Goal: Complete application form: Complete application form

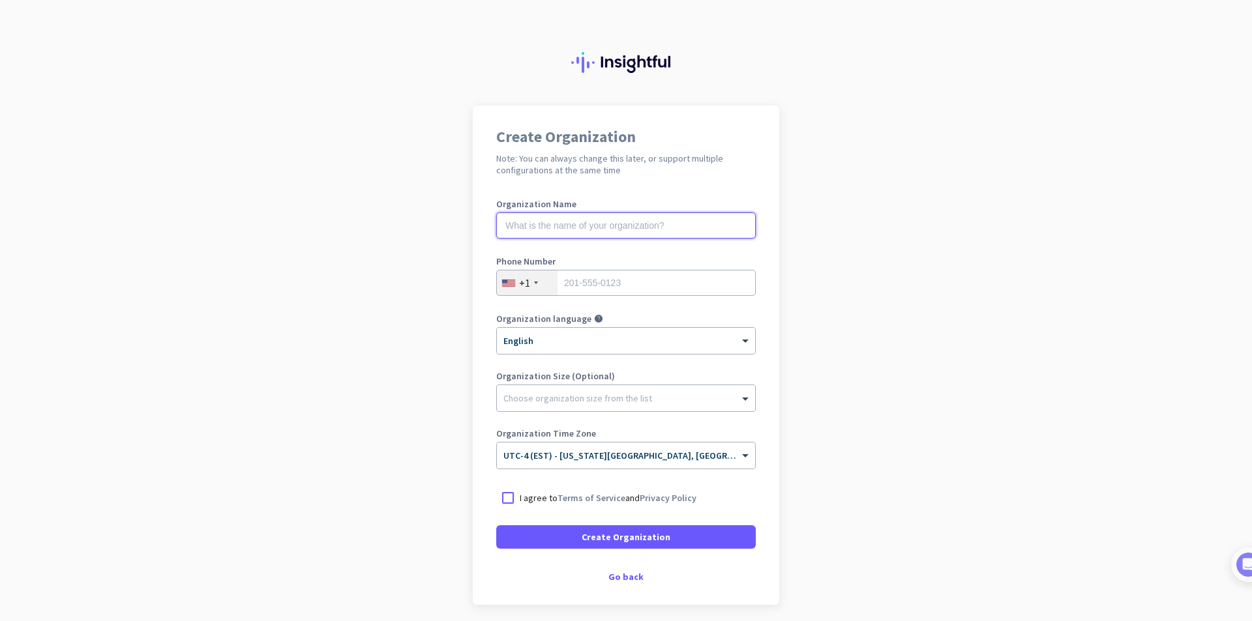
click at [661, 228] on input "text" at bounding box center [626, 226] width 260 height 26
type input "[DOMAIN_NAME]"
click at [617, 284] on input "tel" at bounding box center [626, 283] width 260 height 26
type input "9592296877"
click at [739, 401] on span at bounding box center [747, 398] width 16 height 13
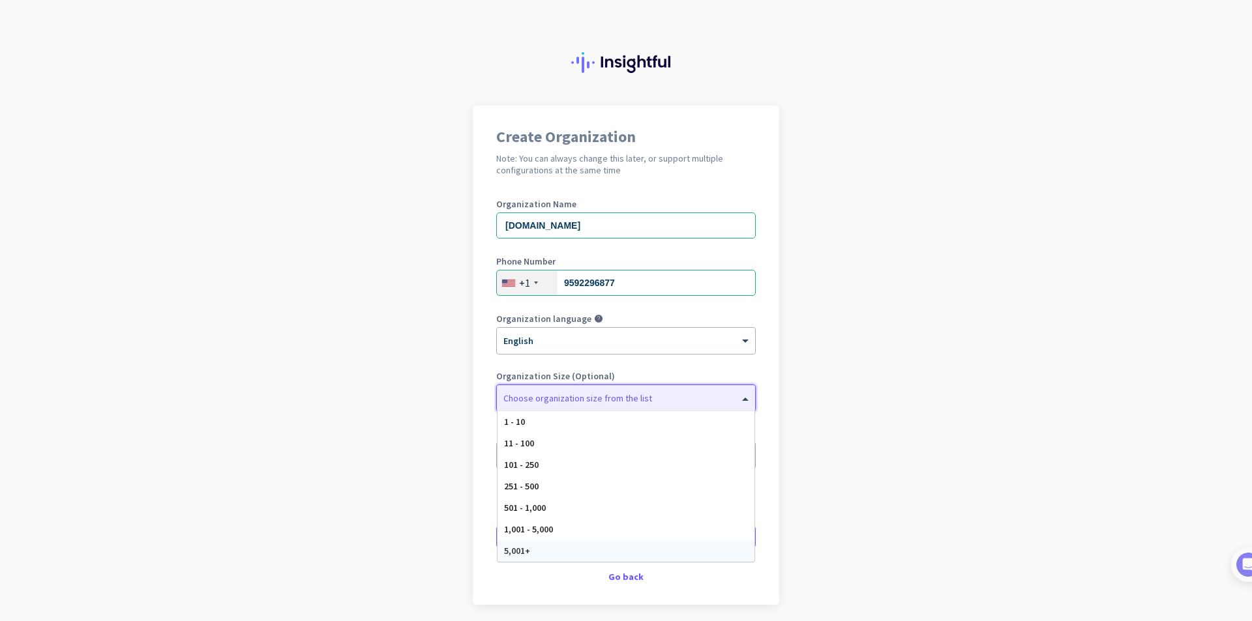
click at [638, 557] on div "5,001+" at bounding box center [626, 552] width 257 height 22
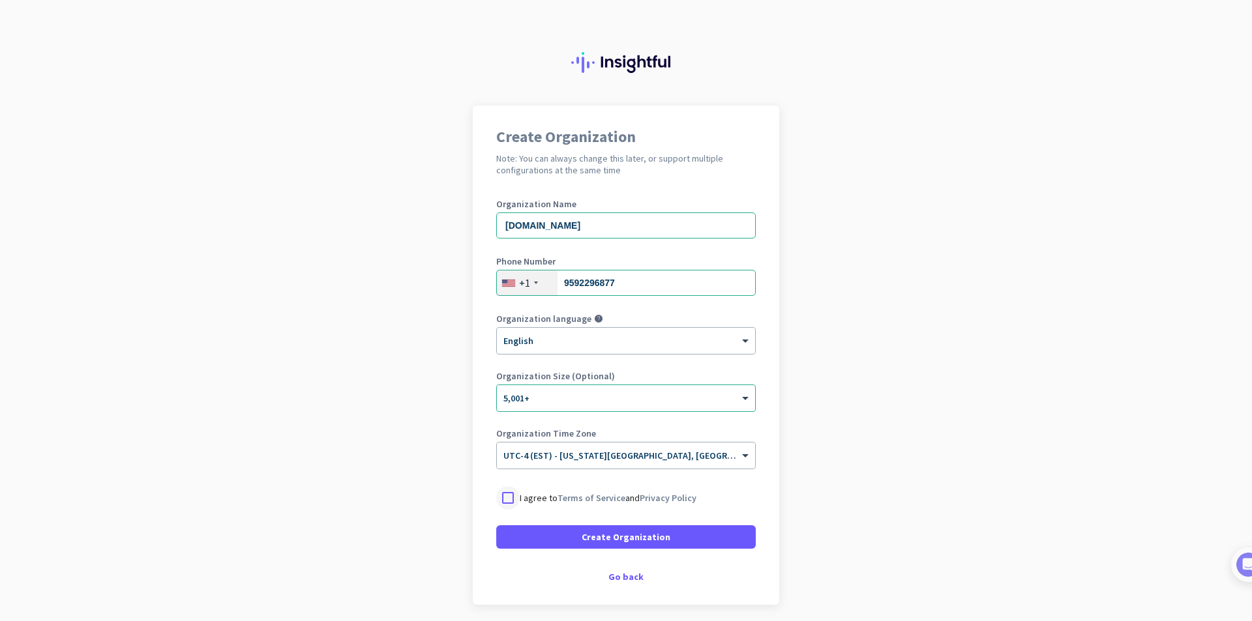
click at [502, 499] on div at bounding box center [507, 497] width 23 height 23
click at [629, 539] on span "Create Organization" at bounding box center [626, 537] width 89 height 13
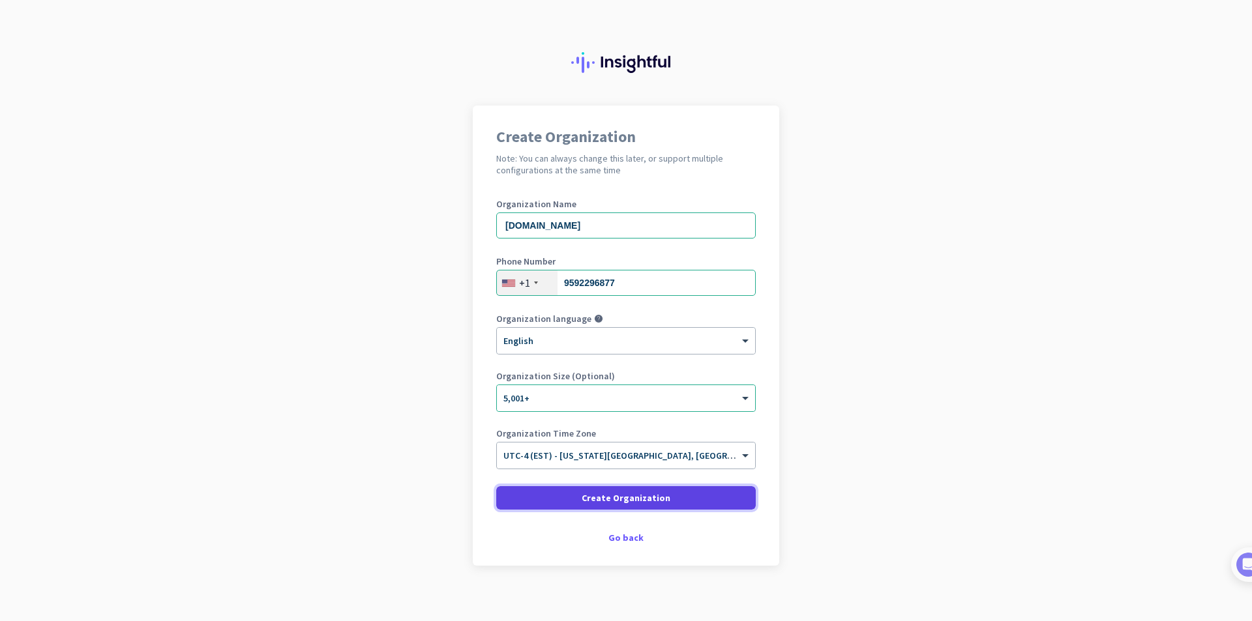
click at [616, 488] on span at bounding box center [626, 498] width 260 height 31
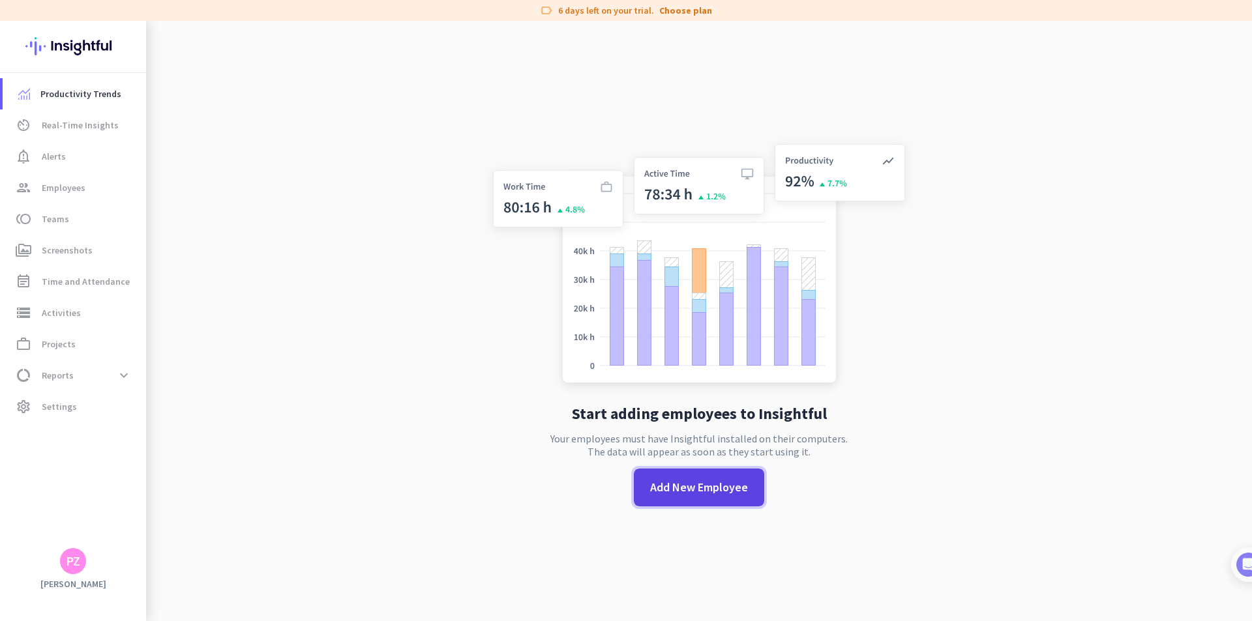
click at [686, 483] on span "Add New Employee" at bounding box center [699, 487] width 98 height 17
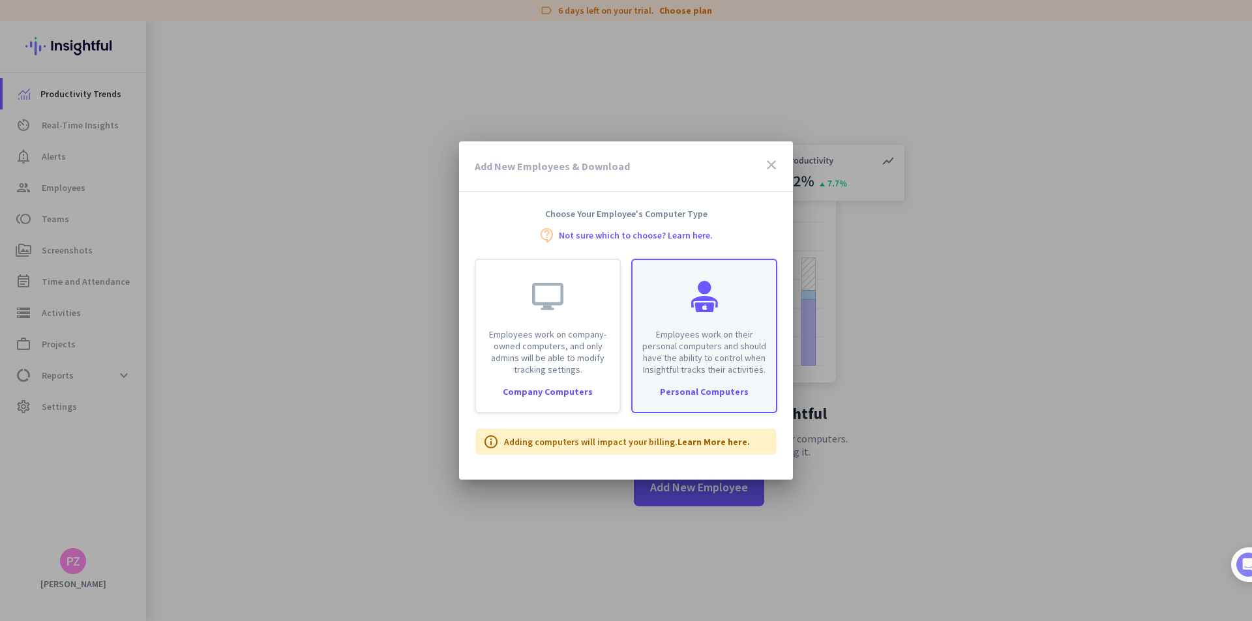
click at [713, 389] on div "Personal Computers" at bounding box center [703, 391] width 143 height 9
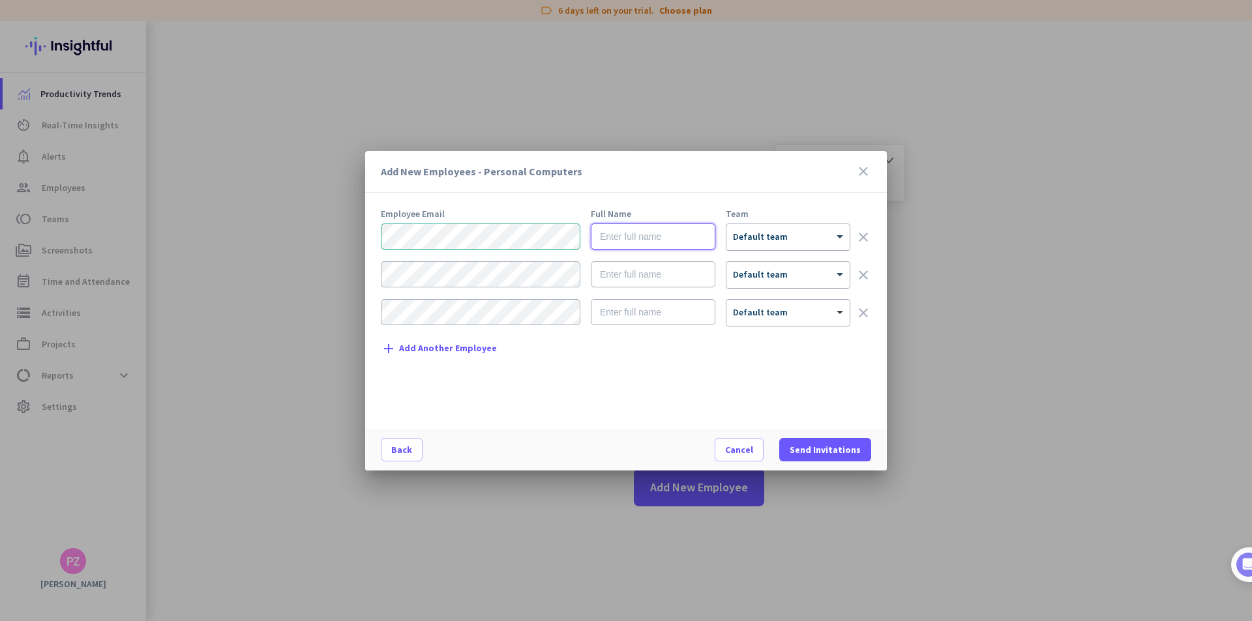
click at [606, 235] on input "text" at bounding box center [653, 237] width 125 height 26
type input "[PERSON_NAME]"
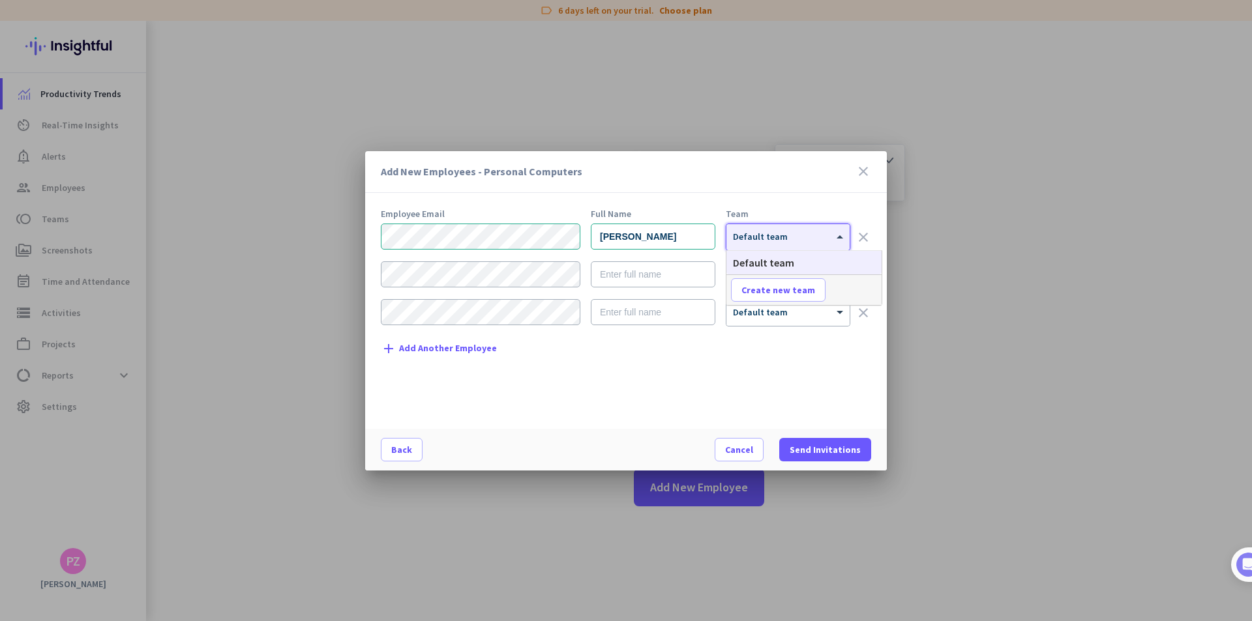
click at [839, 235] on span at bounding box center [841, 236] width 16 height 11
click at [871, 213] on div "Employee Email Full Name Team [PERSON_NAME] × Default team clear × Default team…" at bounding box center [631, 312] width 501 height 207
click at [840, 235] on span at bounding box center [841, 236] width 16 height 11
click at [859, 214] on div "Employee Email Full Name Team" at bounding box center [626, 213] width 490 height 9
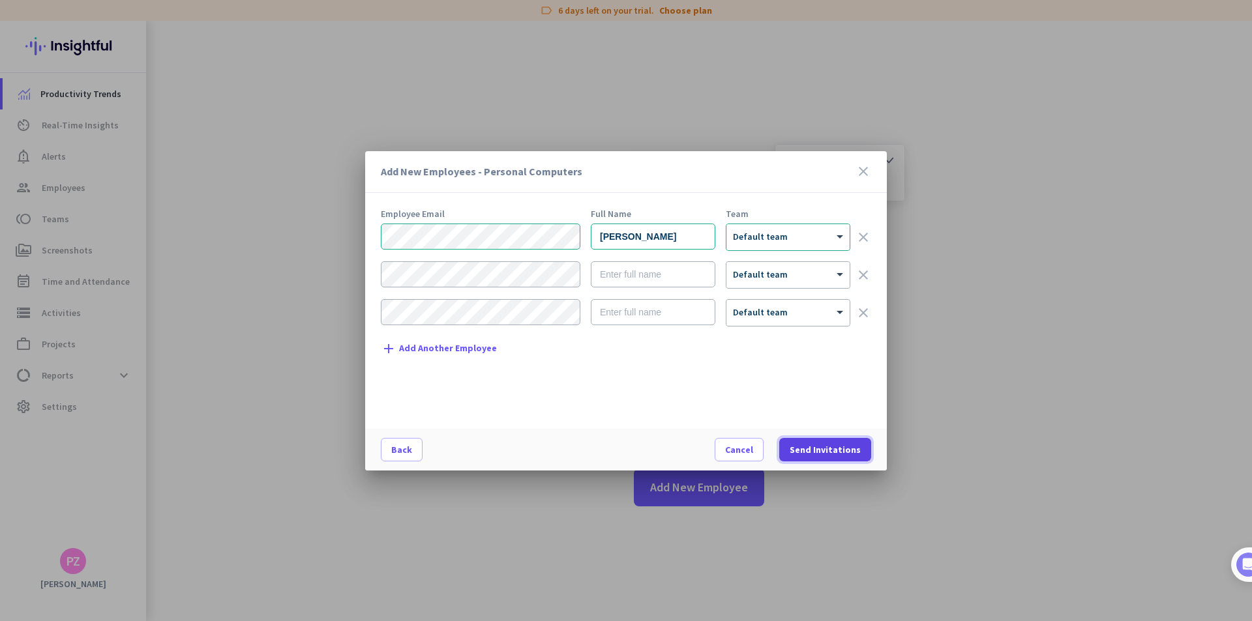
click at [807, 446] on span "Send Invitations" at bounding box center [825, 449] width 71 height 13
